Goal: Task Accomplishment & Management: Complete application form

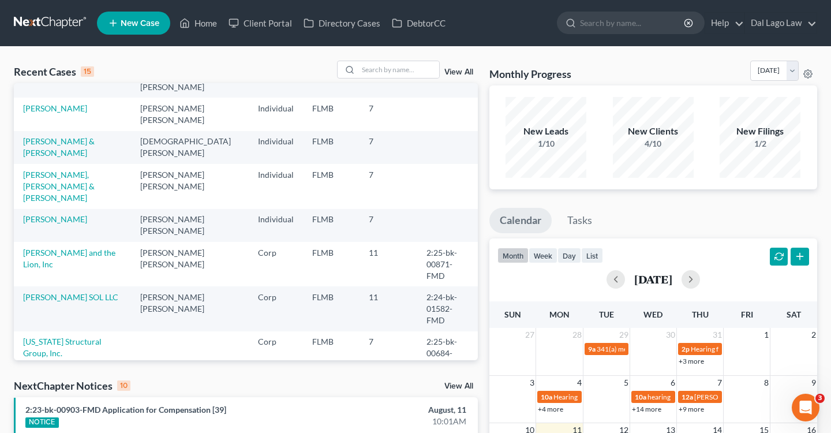
scroll to position [250, 0]
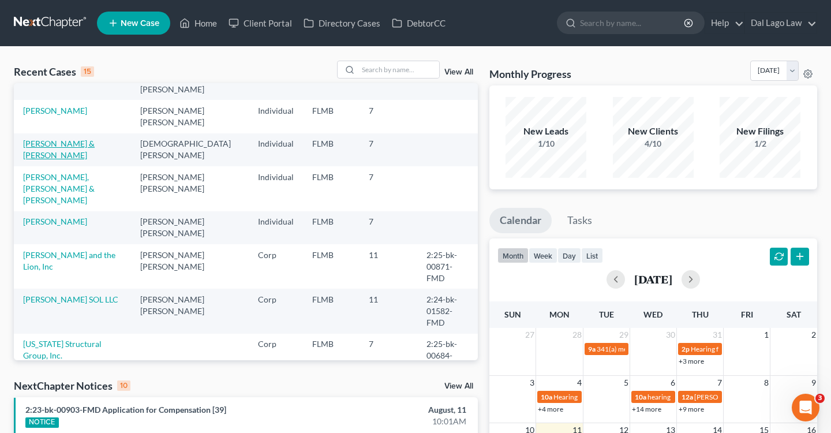
click at [85, 139] on link "[PERSON_NAME] & [PERSON_NAME]" at bounding box center [59, 149] width 72 height 21
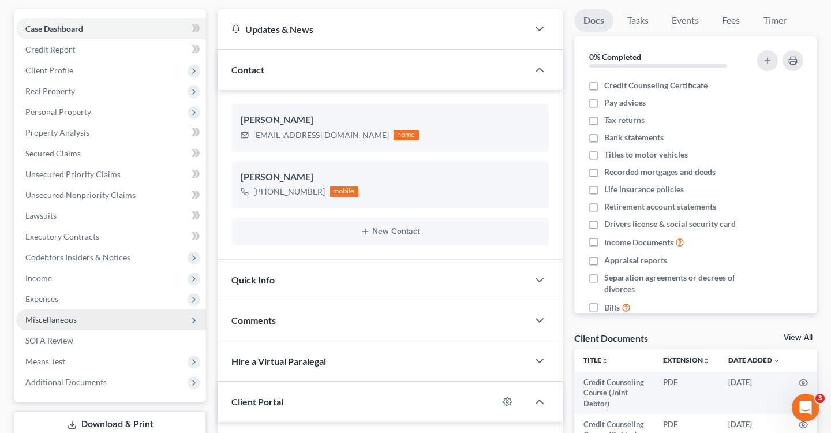
scroll to position [116, 0]
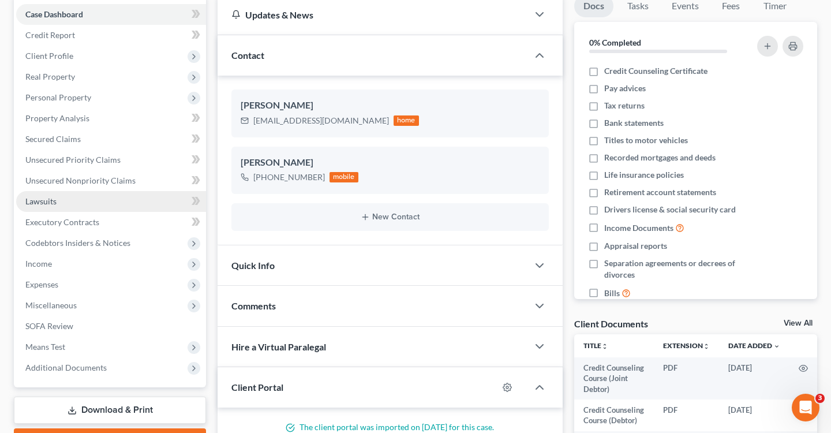
click at [83, 206] on link "Lawsuits" at bounding box center [111, 201] width 190 height 21
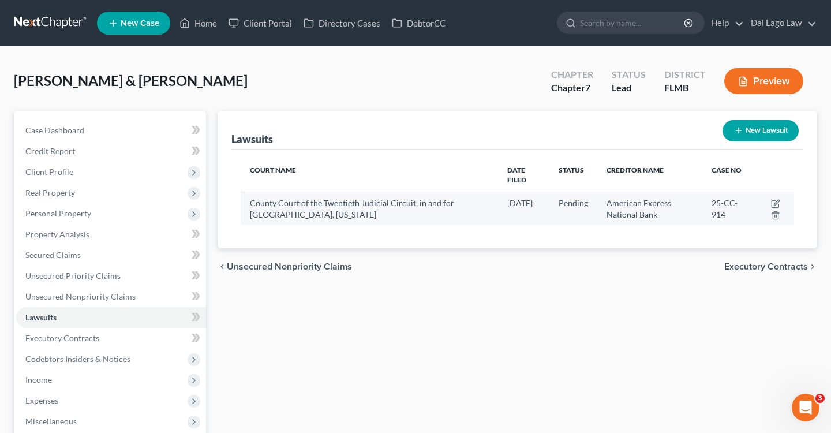
click at [781, 192] on td at bounding box center [773, 208] width 42 height 33
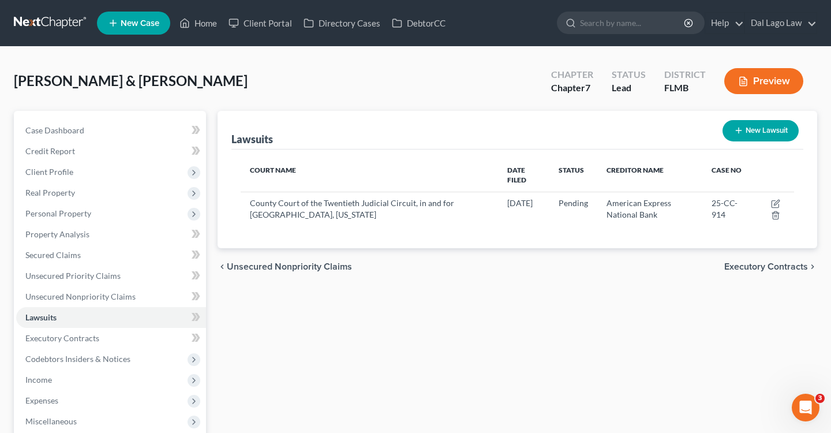
click at [757, 135] on button "New Lawsuit" at bounding box center [761, 130] width 76 height 21
select select "0"
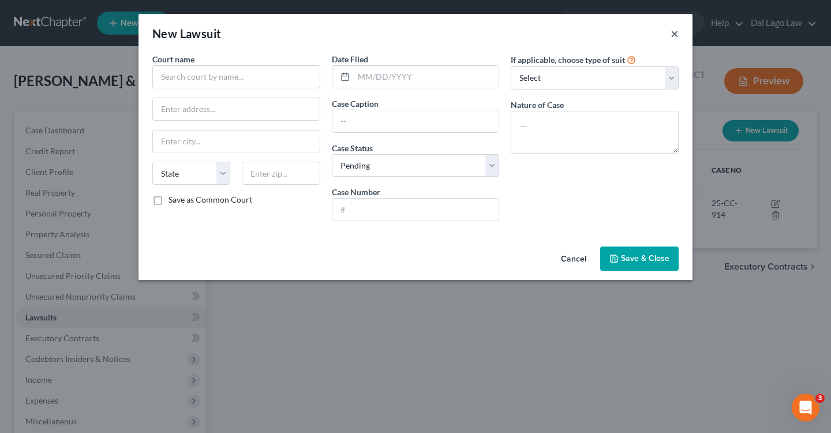
click at [671, 35] on button "×" at bounding box center [675, 34] width 8 height 14
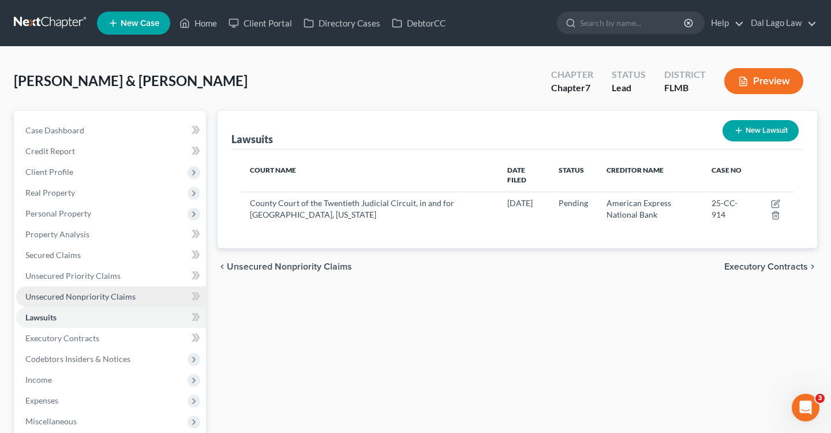
click at [93, 294] on span "Unsecured Nonpriority Claims" at bounding box center [80, 297] width 110 height 10
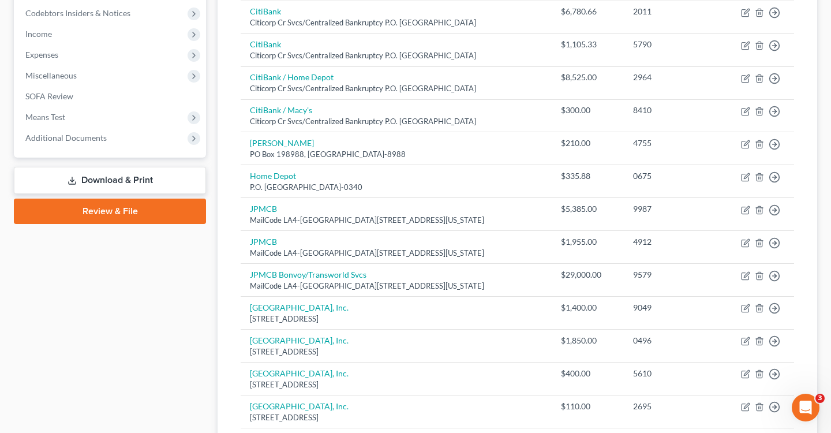
scroll to position [343, 0]
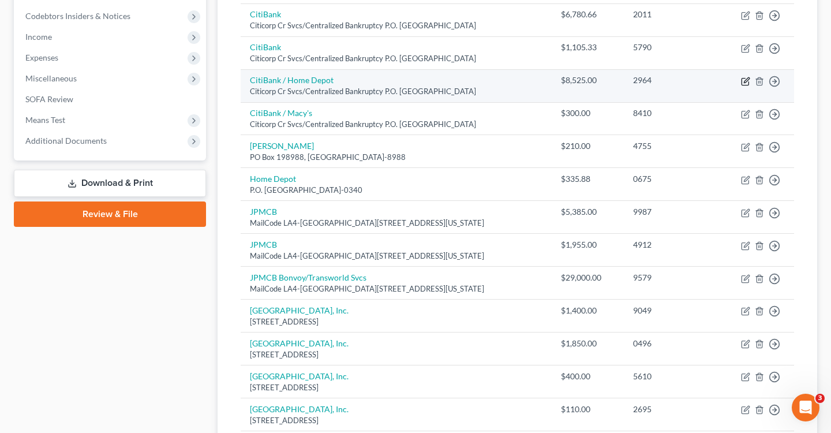
click at [743, 83] on icon "button" at bounding box center [745, 81] width 9 height 9
select select "26"
select select "2"
select select "0"
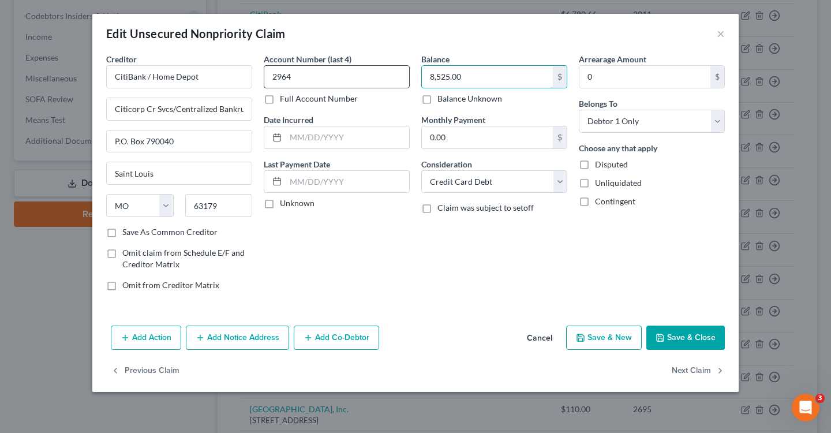
drag, startPoint x: 481, startPoint y: 80, endPoint x: 361, endPoint y: 77, distance: 120.7
click at [362, 77] on div "Creditor * CitiBank / Home Depot Citicorp Cr Svcs/Centralized Bankruptcy P.O. […" at bounding box center [415, 176] width 630 height 247
click at [499, 73] on input "8,525.00" at bounding box center [487, 77] width 131 height 22
drag, startPoint x: 499, startPoint y: 79, endPoint x: 405, endPoint y: 75, distance: 93.6
click at [406, 75] on div "Creditor * CitiBank / Home Depot Citicorp Cr Svcs/Centralized Bankruptcy P.O. […" at bounding box center [415, 176] width 630 height 247
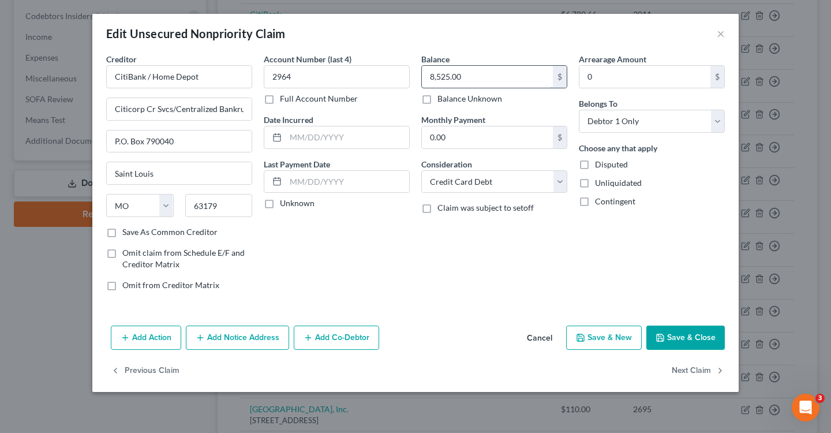
paste input "$8,505.31"
type input "$8,505.31"
click at [454, 273] on div "Balance 8,505.31 $ Balance Unknown Balance Undetermined $8,505.31 $ Balance Unk…" at bounding box center [495, 176] width 158 height 247
click at [256, 343] on button "Add Notice Address" at bounding box center [237, 338] width 103 height 24
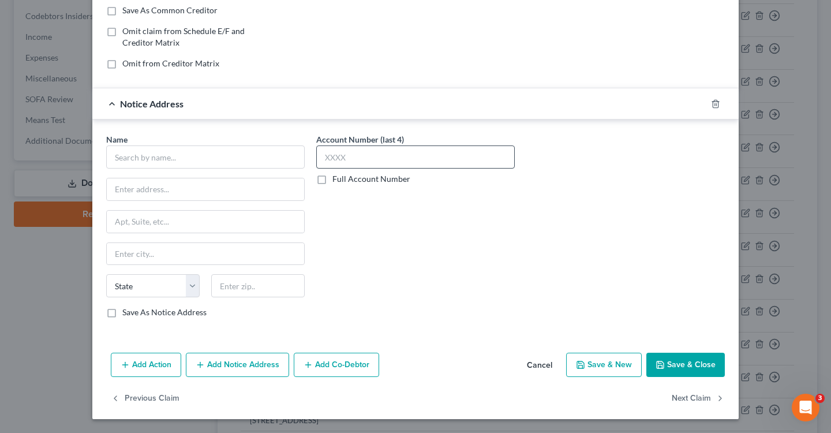
scroll to position [220, 0]
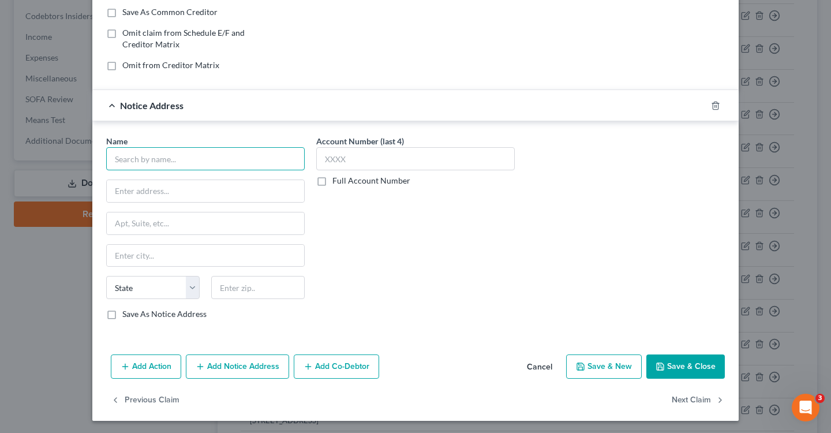
click at [201, 158] on input "text" at bounding box center [205, 158] width 199 height 23
type input "RAS LaVrar"
click at [249, 289] on input "text" at bounding box center [258, 287] width 94 height 23
type input "33324"
click at [373, 241] on div "Account Number (last 4) Full Account Number" at bounding box center [416, 232] width 210 height 194
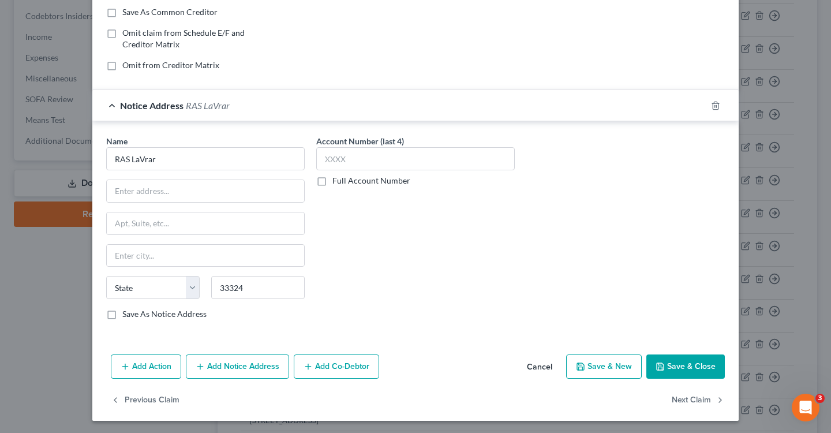
type input "[GEOGRAPHIC_DATA]"
select select "9"
click at [188, 257] on input "[GEOGRAPHIC_DATA]" at bounding box center [205, 256] width 197 height 22
click at [148, 188] on input "text" at bounding box center [205, 191] width 197 height 22
click at [154, 192] on input "text" at bounding box center [205, 191] width 197 height 22
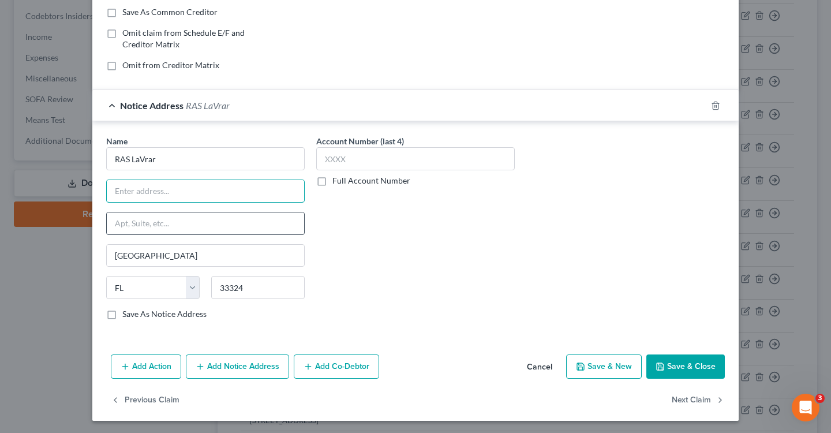
paste input "[STREET_ADDRESS]"
type input "[STREET_ADDRESS]"
click at [138, 223] on input "text" at bounding box center [205, 223] width 197 height 22
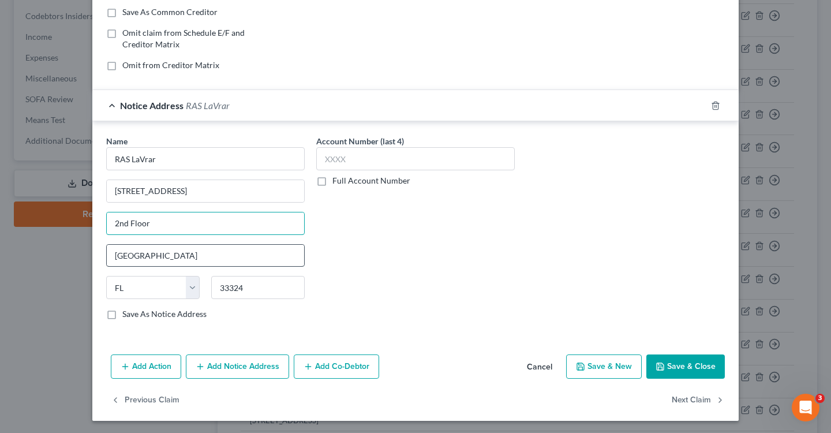
type input "2nd Floor"
drag, startPoint x: 216, startPoint y: 253, endPoint x: 59, endPoint y: 253, distance: 156.4
click at [60, 253] on div "Edit Unsecured Nonpriority Claim × Creditor * CitiBank / Home Depot Citicorp Cr…" at bounding box center [415, 216] width 831 height 433
type input "Plantation"
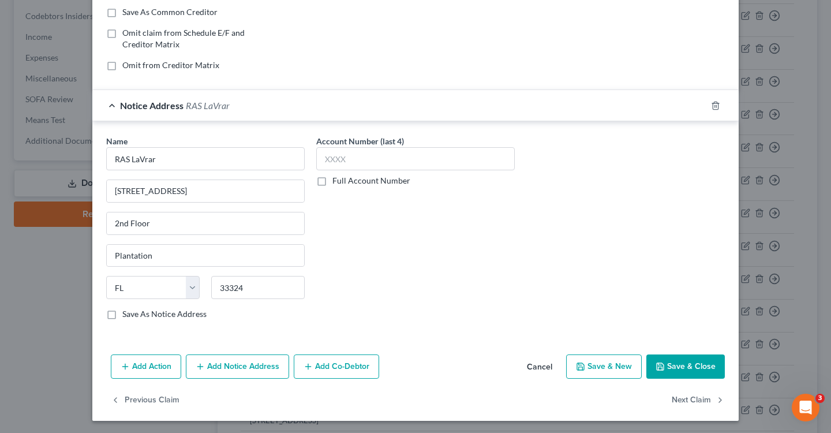
click at [397, 256] on div "Account Number (last 4) Full Account Number" at bounding box center [416, 232] width 210 height 194
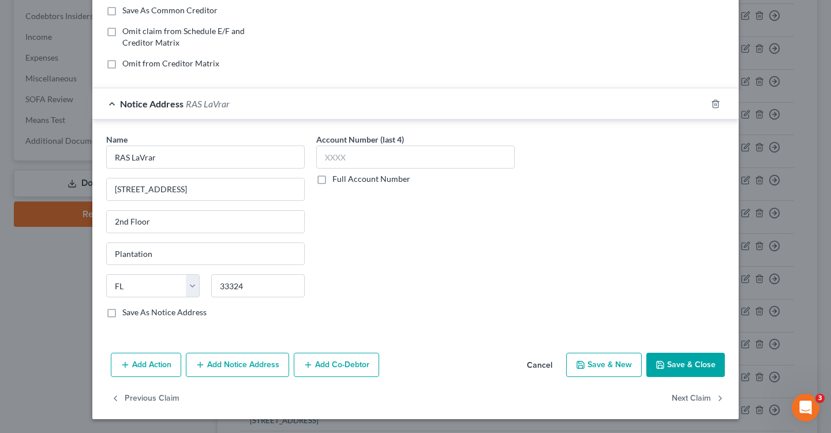
scroll to position [222, 0]
click at [122, 312] on label "Save As Notice Address" at bounding box center [164, 313] width 84 height 12
click at [127, 312] on input "Save As Notice Address" at bounding box center [131, 311] width 8 height 8
checkbox input "true"
drag, startPoint x: 192, startPoint y: 158, endPoint x: 6, endPoint y: 150, distance: 186.6
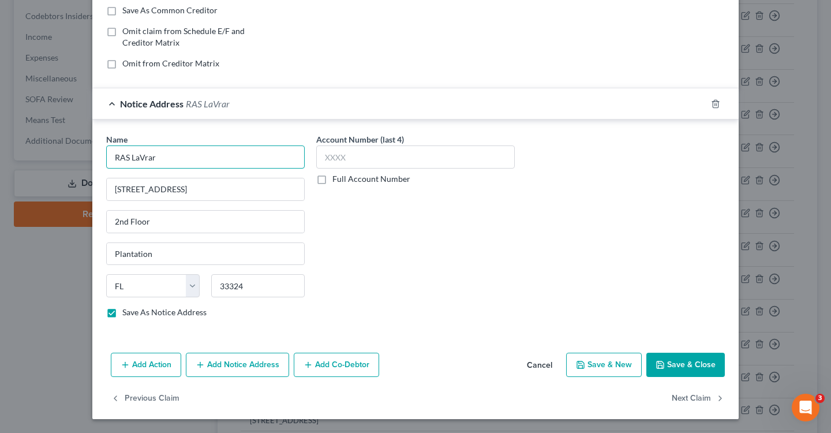
click at [6, 150] on div "Edit Unsecured Nonpriority Claim × Creditor * CitiBank / Home Depot Citicorp Cr…" at bounding box center [415, 216] width 831 height 433
paste input ", LLC"
type input "RAS LaVrar, LLC"
click at [486, 264] on div "Account Number (last 4) Full Account Number" at bounding box center [416, 230] width 210 height 194
click at [703, 366] on button "Save & Close" at bounding box center [686, 365] width 79 height 24
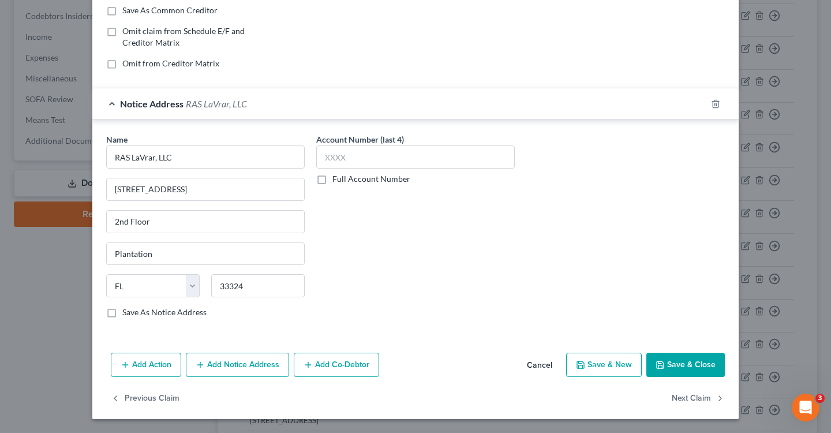
checkbox input "false"
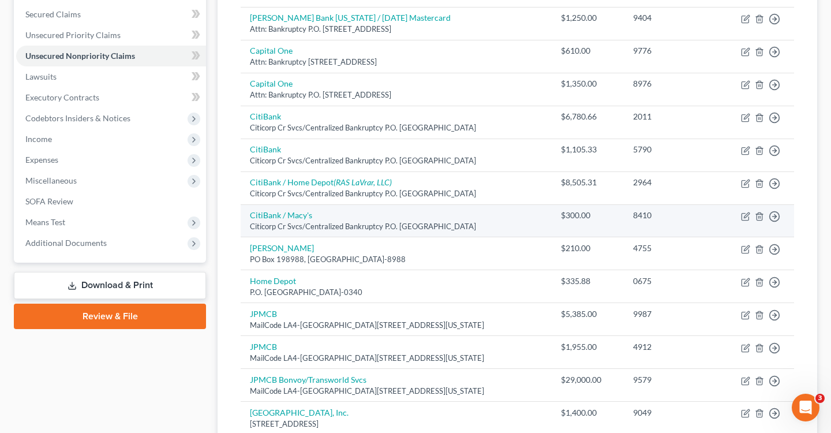
scroll to position [242, 0]
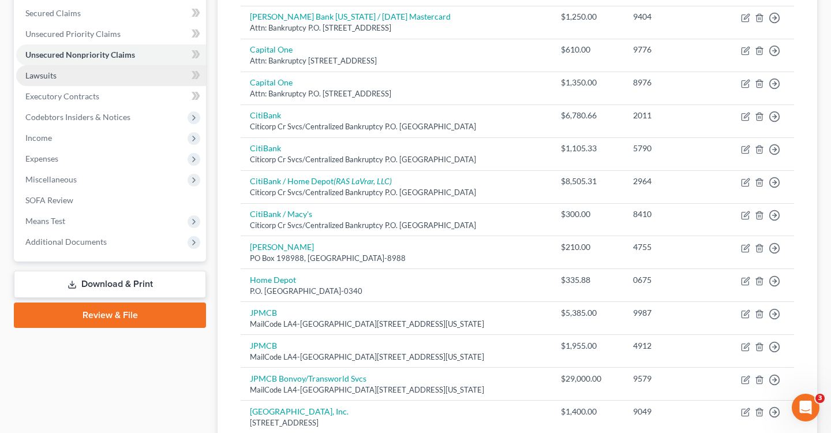
click at [57, 80] on link "Lawsuits" at bounding box center [111, 75] width 190 height 21
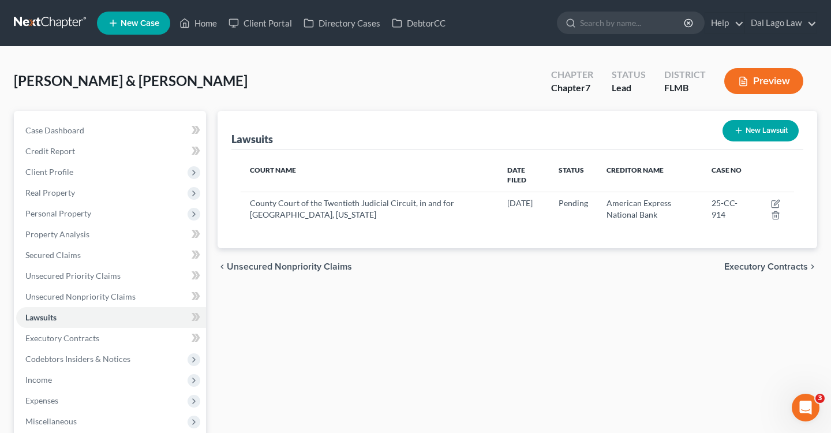
click at [786, 127] on button "New Lawsuit" at bounding box center [761, 130] width 76 height 21
select select "0"
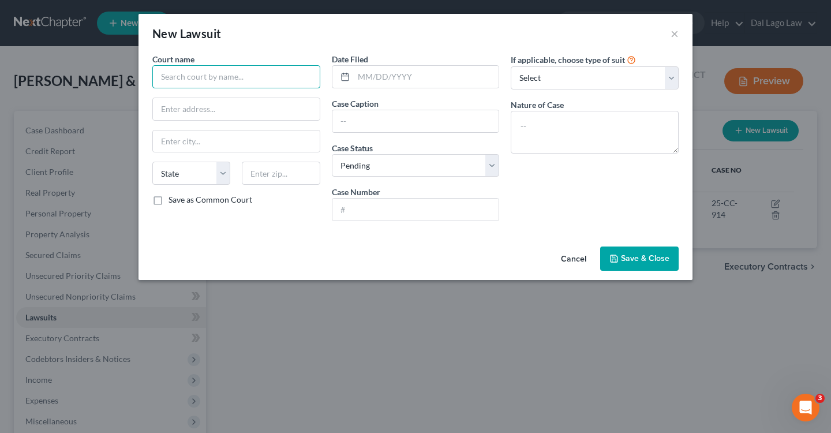
click at [229, 80] on input "text" at bounding box center [236, 76] width 168 height 23
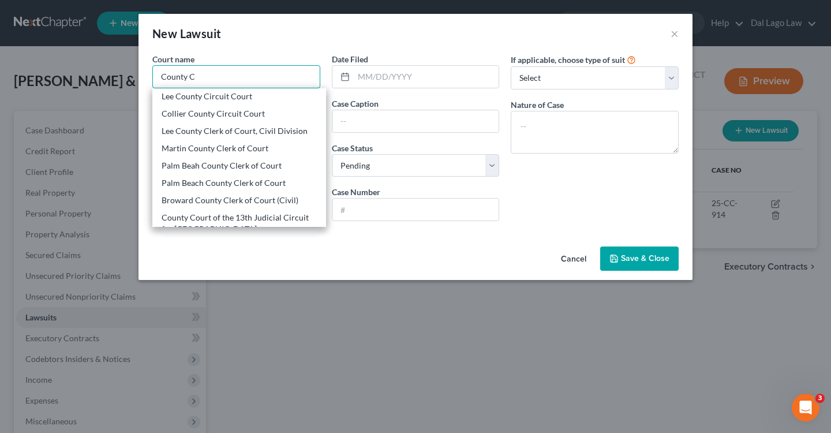
scroll to position [167, 0]
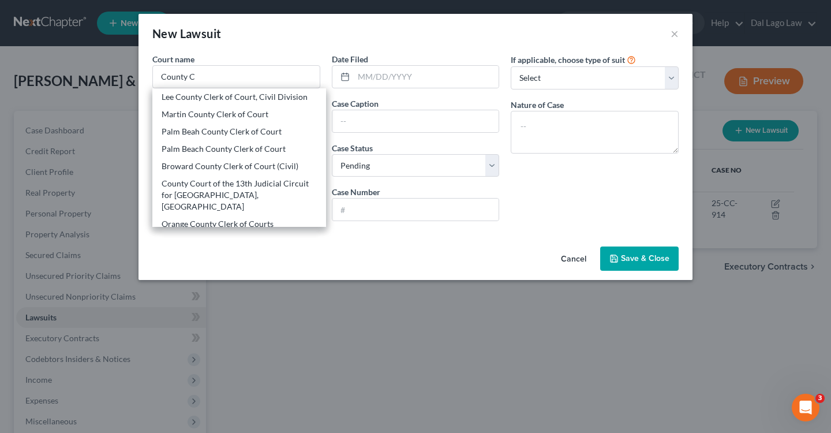
click at [246, 236] on div "County Court of the Twentieth Judicial Circuit, in and for [GEOGRAPHIC_DATA], […" at bounding box center [239, 253] width 155 height 35
type input "County Court of the Twentieth Judicial Circuit, in and for [GEOGRAPHIC_DATA], […"
type input "[STREET_ADDRESS]"
type input "[GEOGRAPHIC_DATA]"
select select "9"
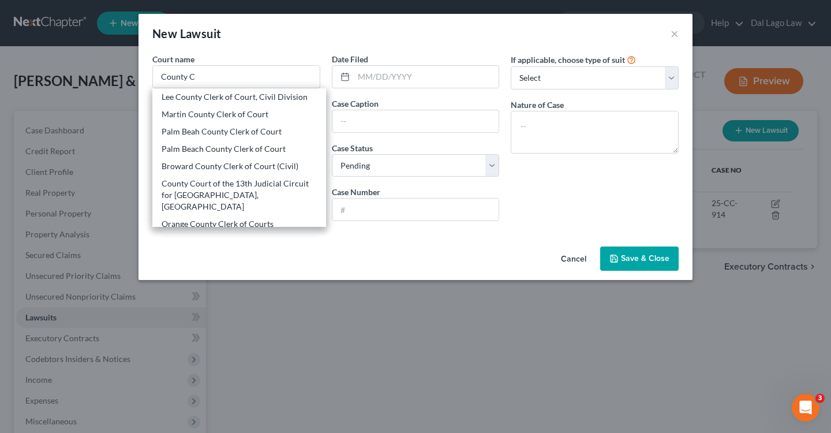
type input "34112"
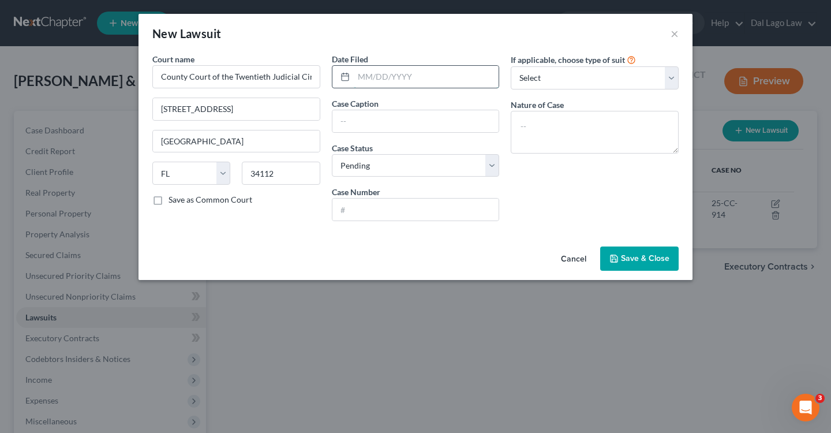
click at [422, 77] on input "text" at bounding box center [426, 77] width 145 height 22
type input "[DATE]"
click at [361, 118] on input "text" at bounding box center [416, 121] width 167 height 22
paste input "Citibank N.A. v. [PERSON_NAME]"
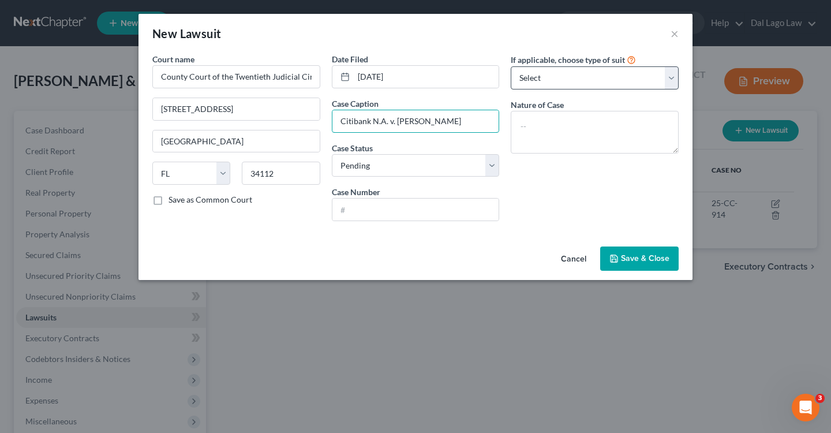
type input "Citibank N.A. v. [PERSON_NAME]"
click at [550, 68] on select "Select Repossession Garnishment Foreclosure Attached, Seized, Or Levied Other" at bounding box center [595, 77] width 168 height 23
select select "4"
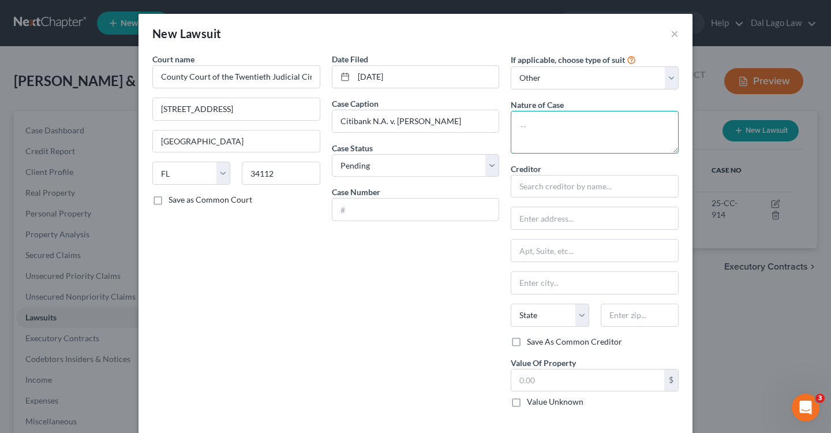
click at [546, 125] on textarea at bounding box center [595, 132] width 168 height 43
type textarea "C"
type textarea "Account Stated"
click at [429, 224] on div "Date Filed [DATE] Case Caption Citibank N.A. v. [PERSON_NAME] Case Status * Sel…" at bounding box center [416, 235] width 180 height 364
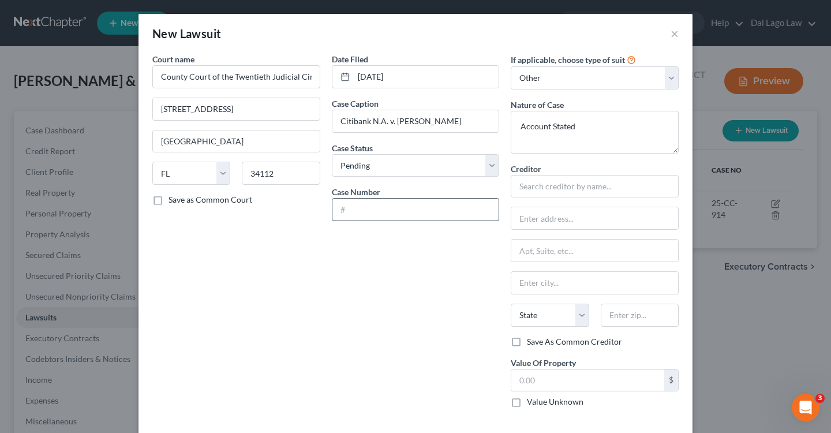
click at [428, 216] on input "text" at bounding box center [416, 210] width 167 height 22
paste input "25-CC-1961"
type input "25-CC-1961"
click at [330, 272] on div "Date Filed [DATE] Case Caption Citibank N.A. v. [PERSON_NAME] Case Status * Sel…" at bounding box center [416, 235] width 180 height 364
click at [540, 197] on input "text" at bounding box center [595, 186] width 168 height 23
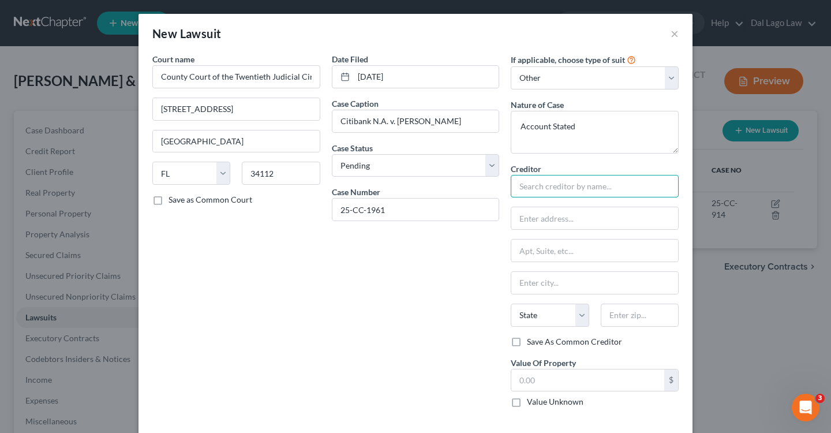
click at [540, 191] on input "text" at bounding box center [595, 186] width 168 height 23
click at [538, 185] on input "text" at bounding box center [595, 186] width 168 height 23
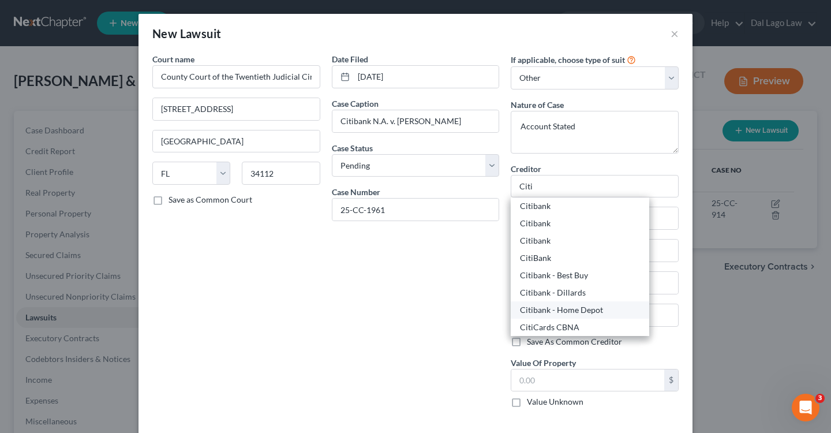
click at [554, 312] on div "Citibank - Home Depot" at bounding box center [580, 310] width 120 height 12
type input "Citibank - Home Depot"
type input "Bankruptcy Department"
type input "PO Box 6500"
type input "[GEOGRAPHIC_DATA]"
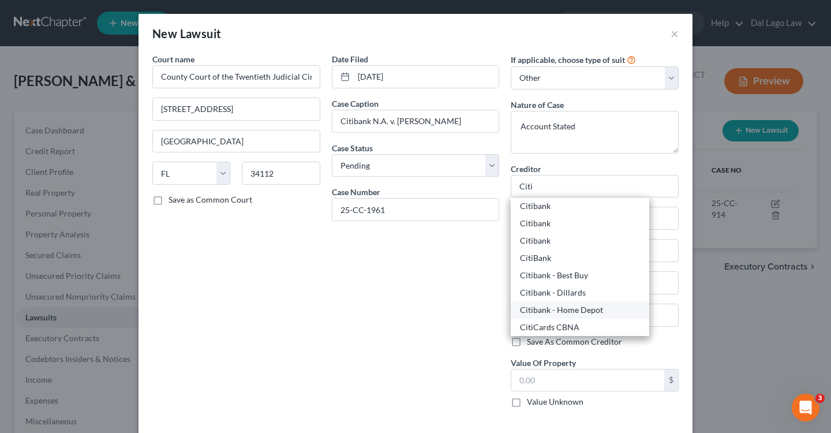
select select "43"
type input "57117"
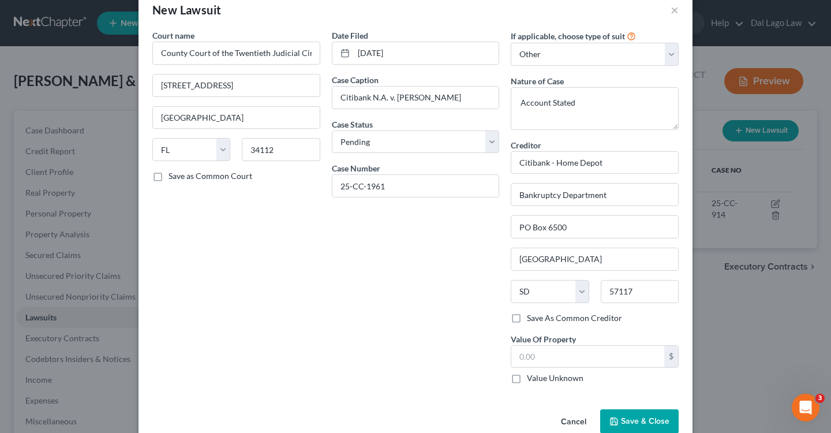
scroll to position [14, 0]
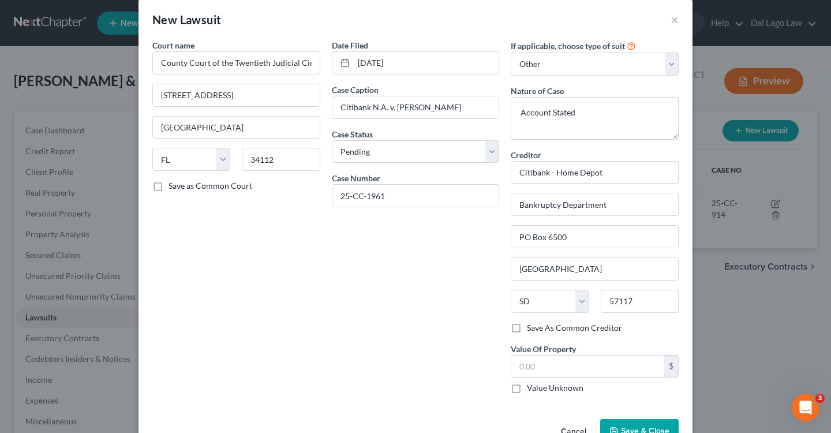
click at [647, 425] on button "Save & Close" at bounding box center [639, 431] width 79 height 24
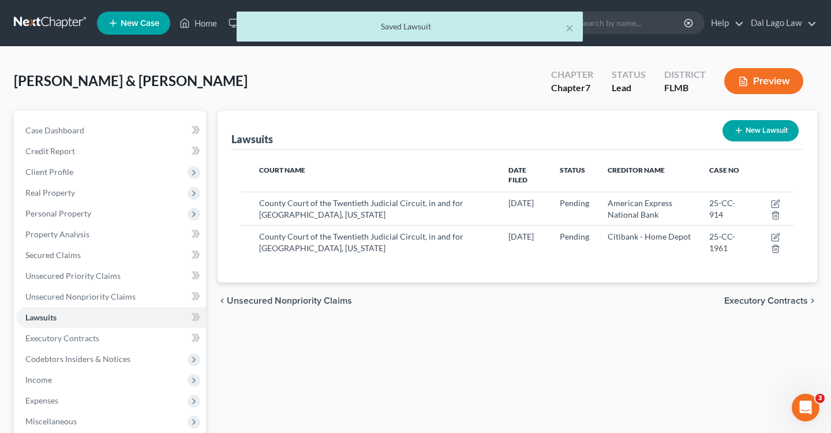
click at [509, 302] on div "chevron_left Unsecured Nonpriority Claims Executory Contracts chevron_right" at bounding box center [518, 300] width 600 height 37
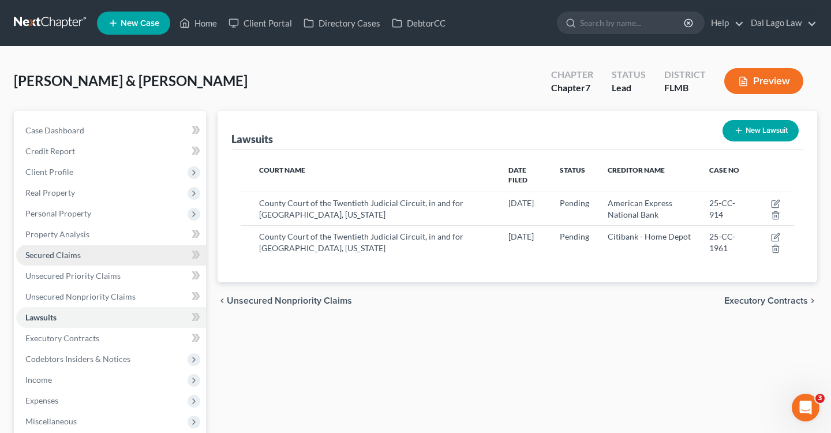
click at [73, 255] on span "Secured Claims" at bounding box center [52, 255] width 55 height 10
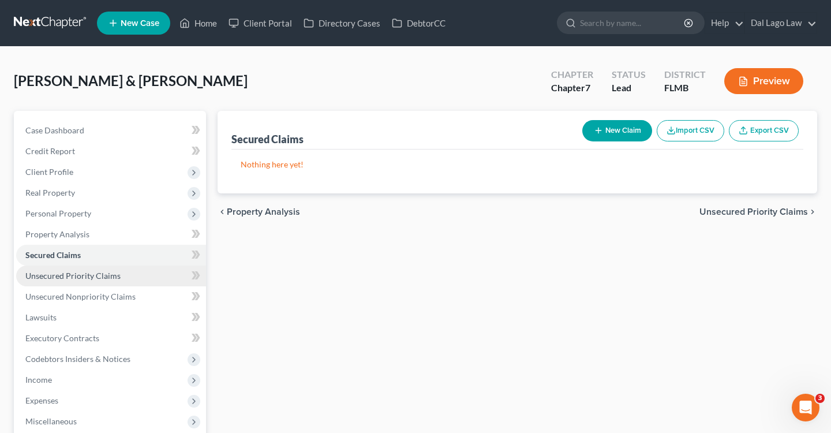
click at [109, 275] on span "Unsecured Priority Claims" at bounding box center [72, 276] width 95 height 10
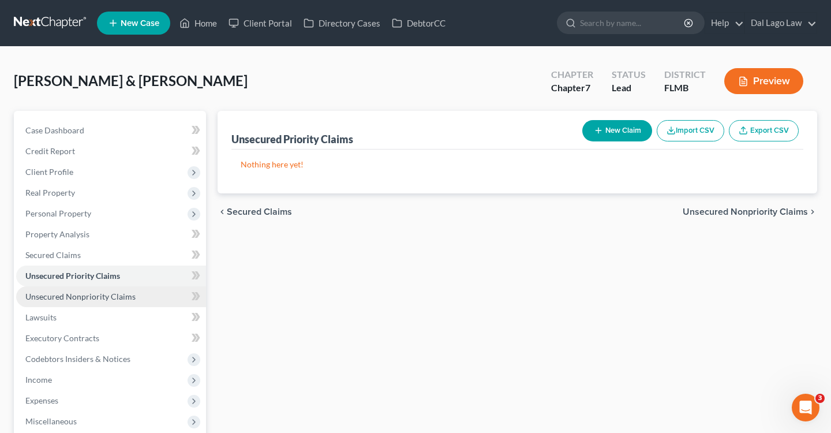
click at [140, 294] on link "Unsecured Nonpriority Claims" at bounding box center [111, 296] width 190 height 21
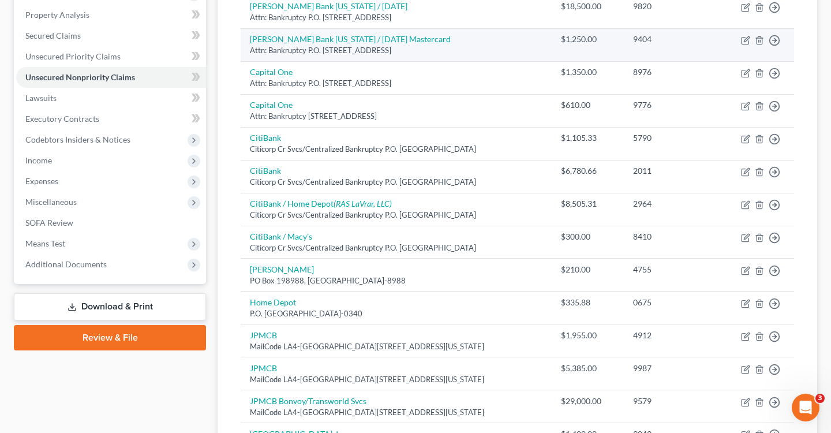
scroll to position [255, 0]
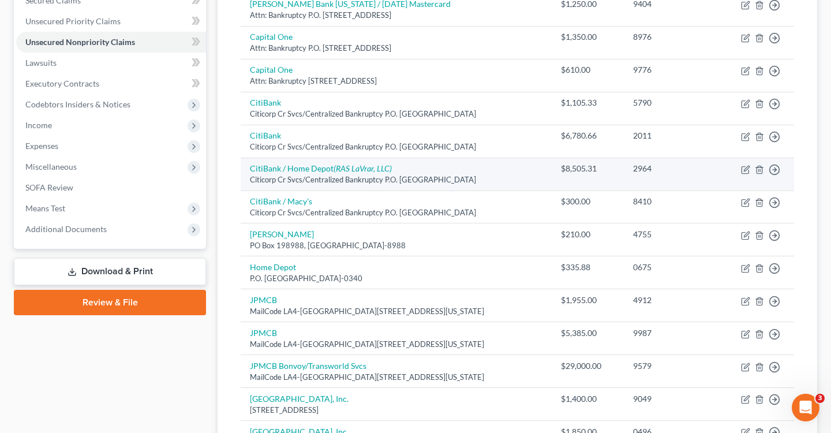
click at [650, 166] on div "2964" at bounding box center [670, 169] width 75 height 12
copy div "2964"
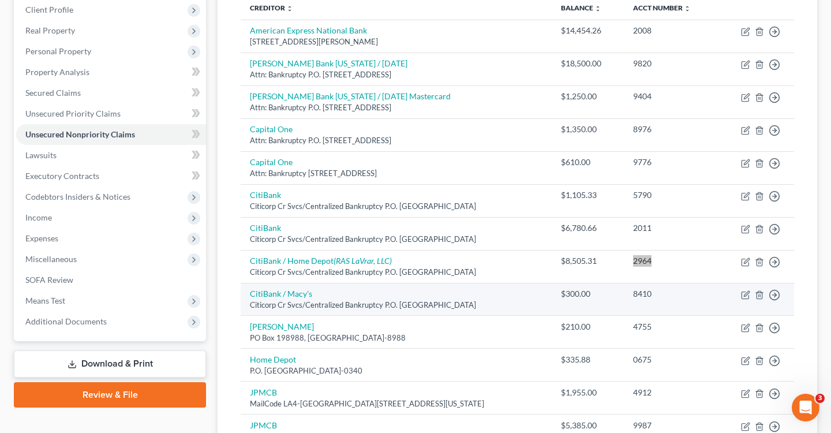
scroll to position [163, 0]
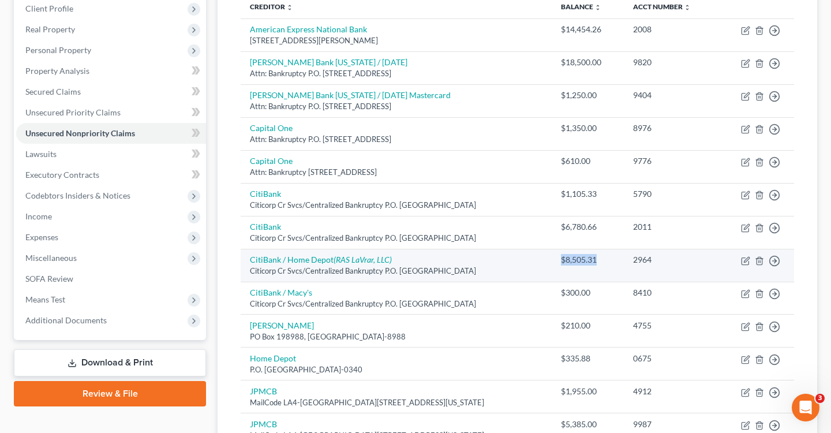
drag, startPoint x: 577, startPoint y: 259, endPoint x: 614, endPoint y: 260, distance: 36.4
click at [614, 260] on div "$8,505.31" at bounding box center [588, 260] width 54 height 12
copy div "$8,505.31"
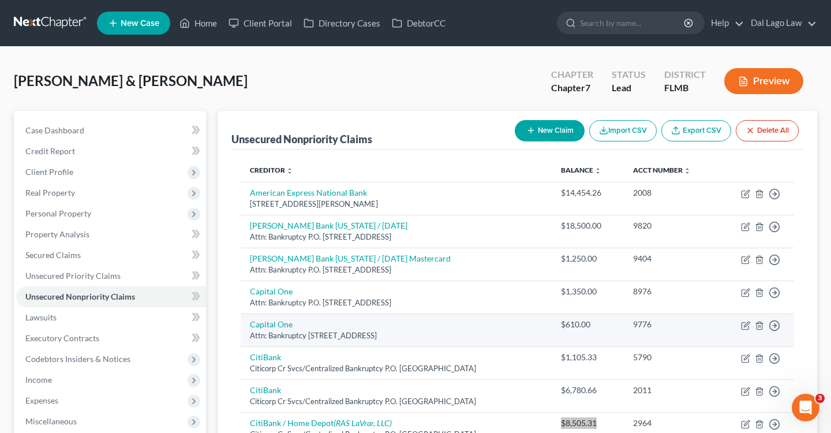
scroll to position [59, 0]
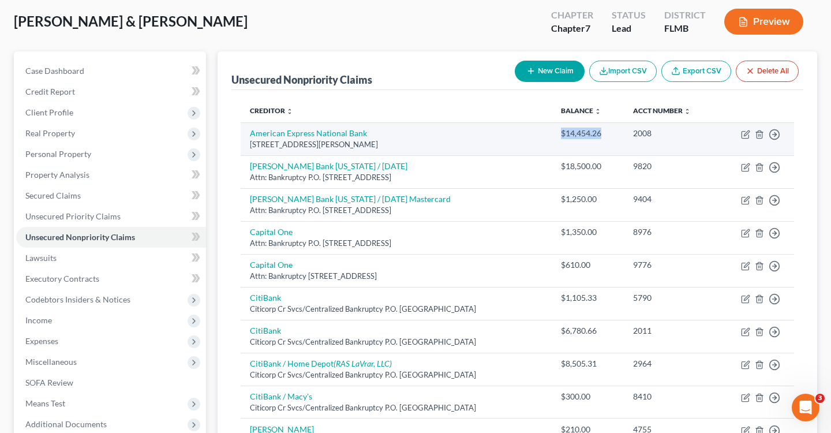
drag, startPoint x: 622, startPoint y: 134, endPoint x: 576, endPoint y: 135, distance: 45.6
click at [576, 135] on div "$14,454.26" at bounding box center [588, 134] width 54 height 12
copy div "$14,454.26"
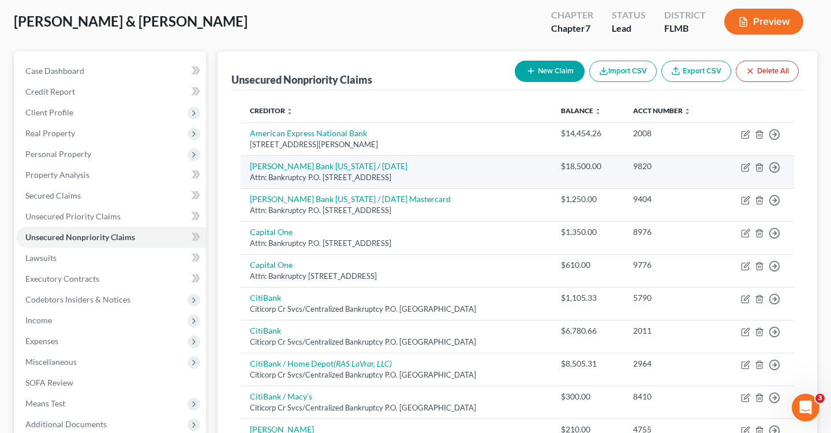
click at [520, 184] on td "[PERSON_NAME] Bank [US_STATE] / [DATE] Attn: Bankruptcy P.O. [STREET_ADDRESS]" at bounding box center [396, 171] width 311 height 33
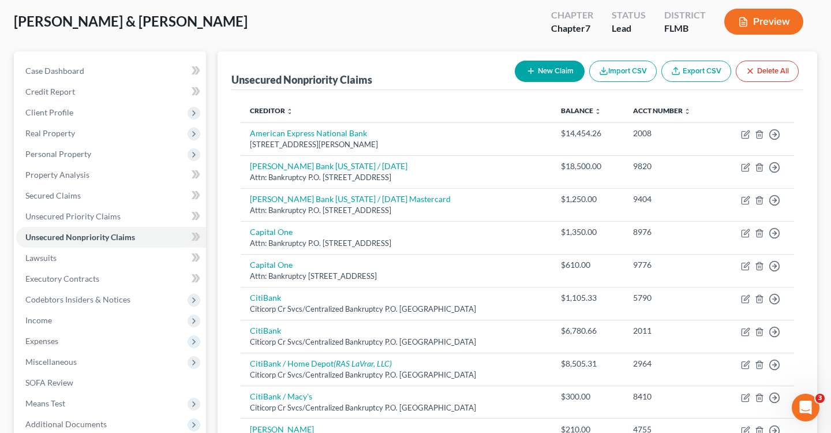
scroll to position [0, 0]
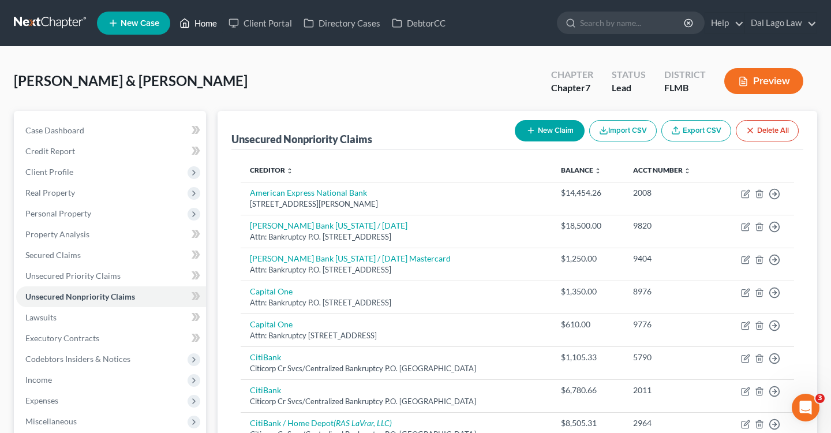
click at [193, 18] on link "Home" at bounding box center [198, 23] width 49 height 21
